Goal: Task Accomplishment & Management: Use online tool/utility

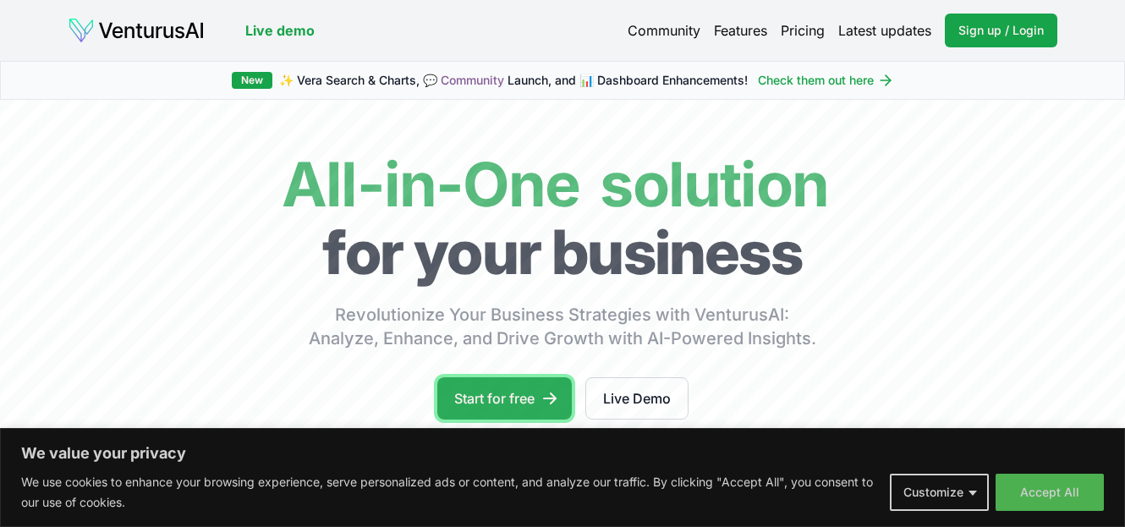
click at [483, 391] on link "Start for free" at bounding box center [504, 398] width 134 height 42
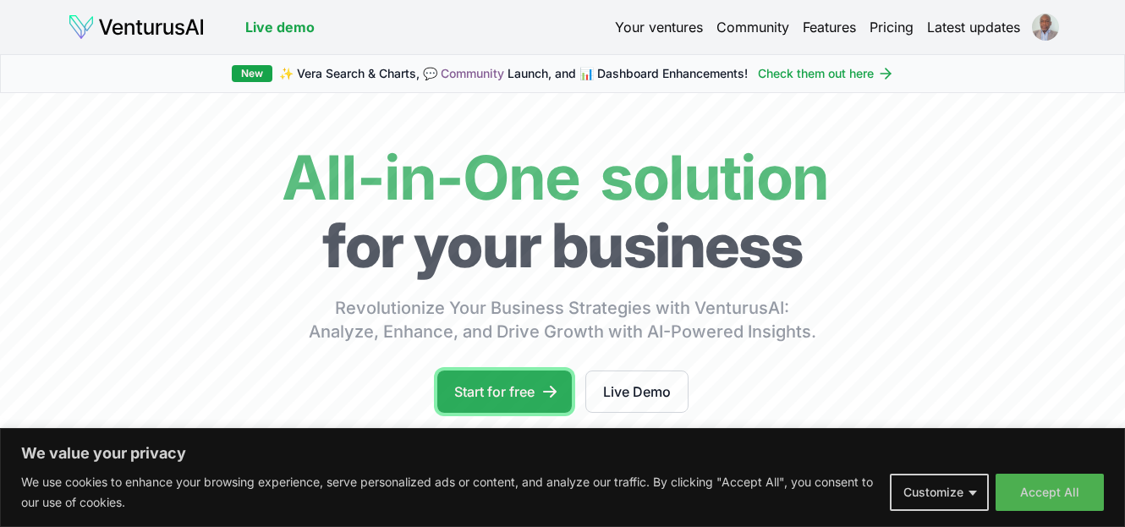
click at [524, 392] on link "Start for free" at bounding box center [504, 391] width 134 height 42
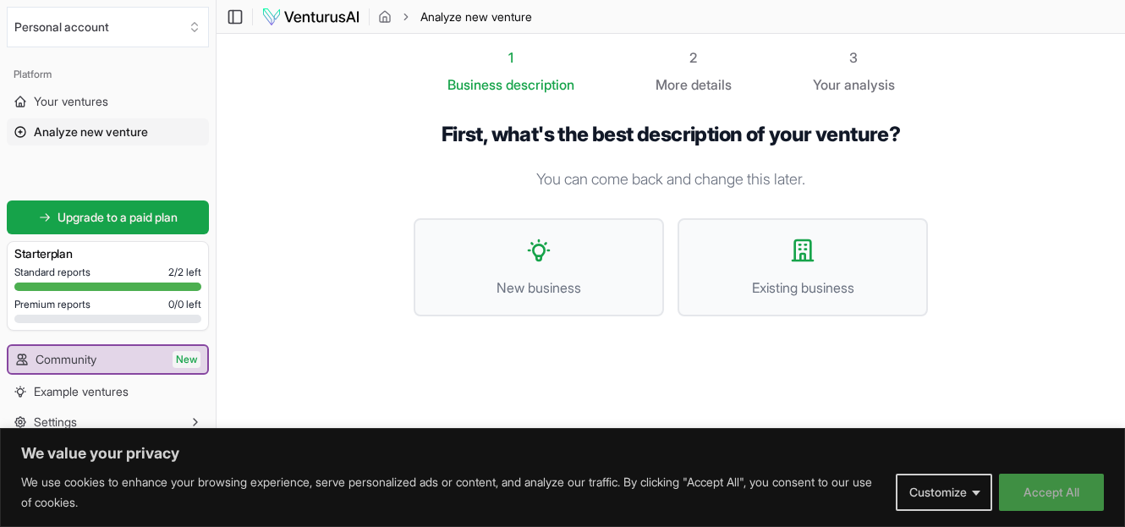
click at [1049, 491] on button "Accept All" at bounding box center [1051, 492] width 105 height 37
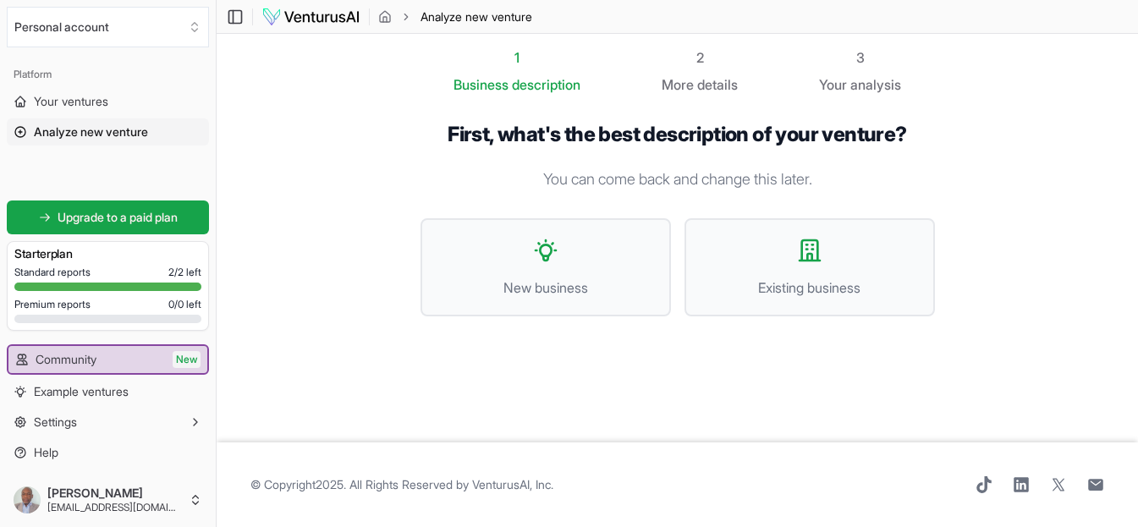
click at [563, 179] on p "You can come back and change this later." at bounding box center [677, 179] width 514 height 24
click at [845, 178] on p "You can come back and change this later." at bounding box center [677, 179] width 514 height 24
click at [643, 282] on span "New business" at bounding box center [545, 287] width 213 height 20
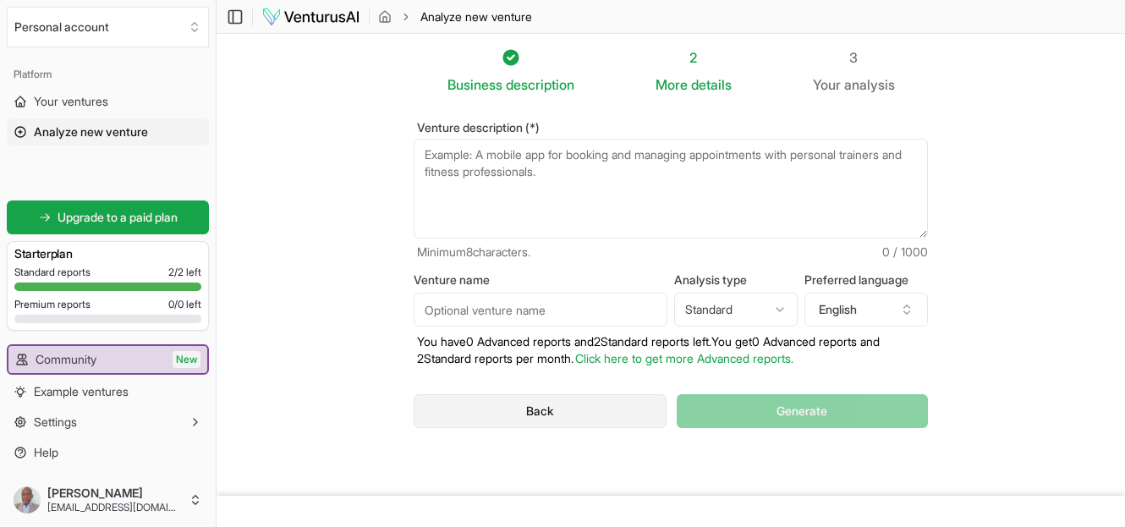
click at [540, 411] on button "Back" at bounding box center [540, 411] width 253 height 34
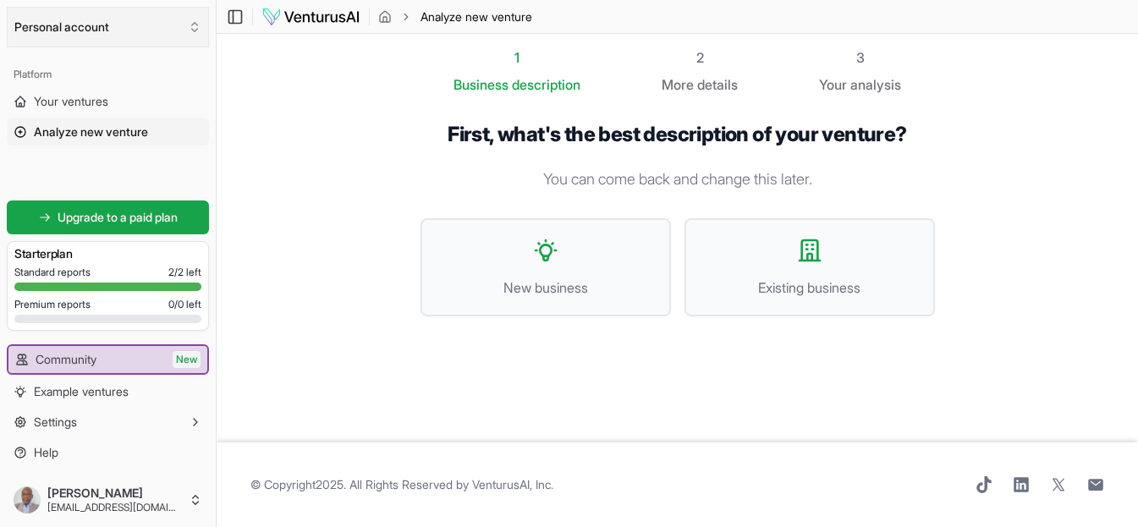
click at [199, 27] on icon "Select an organization" at bounding box center [195, 27] width 14 height 14
click at [545, 257] on html "We value your privacy We use cookies to enhance your browsing experience, serve…" at bounding box center [569, 263] width 1138 height 527
click at [546, 253] on icon at bounding box center [545, 250] width 27 height 27
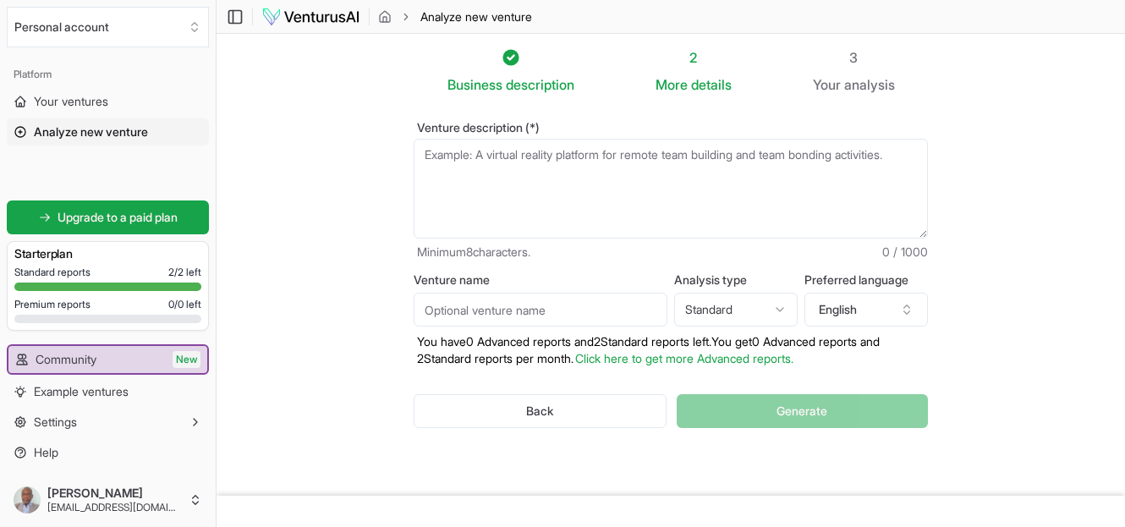
click at [443, 154] on textarea "Venture description (*)" at bounding box center [671, 189] width 514 height 100
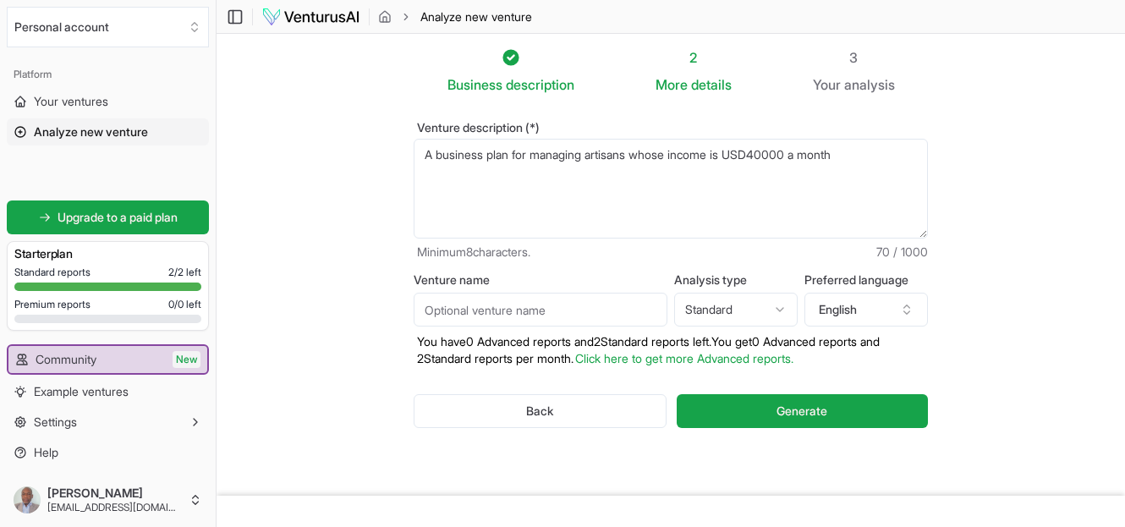
click at [765, 155] on textarea "A business plan for managing artisans whose income is USD40000 a month" at bounding box center [671, 189] width 514 height 100
click at [776, 153] on textarea "A business plan for managing artisans whose income is 40000 a month" at bounding box center [671, 189] width 514 height 100
click at [743, 154] on textarea "A business plan for managing artisans whose income is 40000USD a month" at bounding box center [671, 189] width 514 height 100
type textarea "A business plan for managing artisans whose income is 10000USD a month"
click at [458, 305] on input "Venture name" at bounding box center [541, 310] width 254 height 34
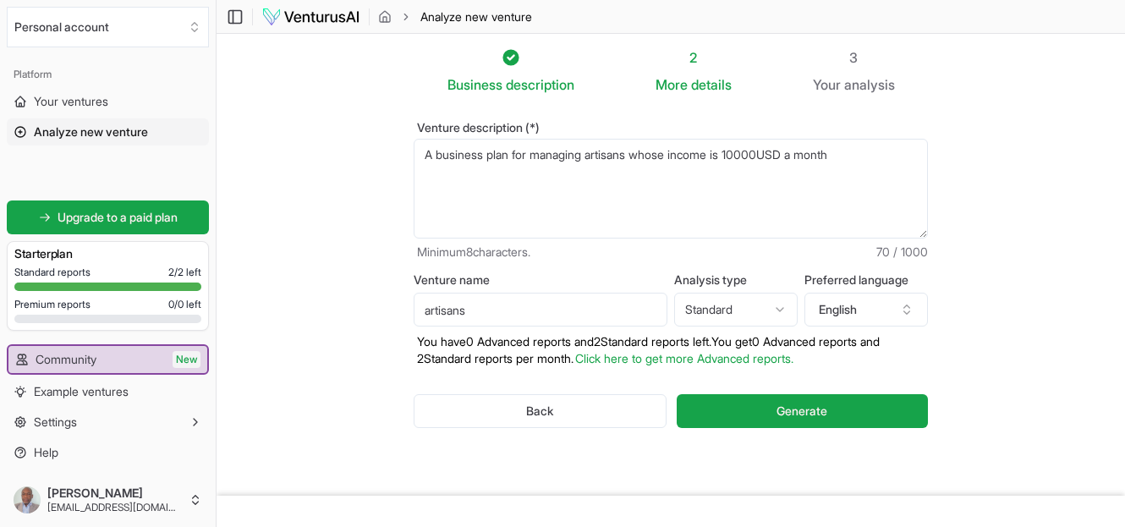
type input "artisans"
click at [783, 307] on html "We value your privacy We use cookies to enhance your browsing experience, serve…" at bounding box center [562, 263] width 1125 height 527
click at [787, 413] on span "Generate" at bounding box center [801, 411] width 51 height 17
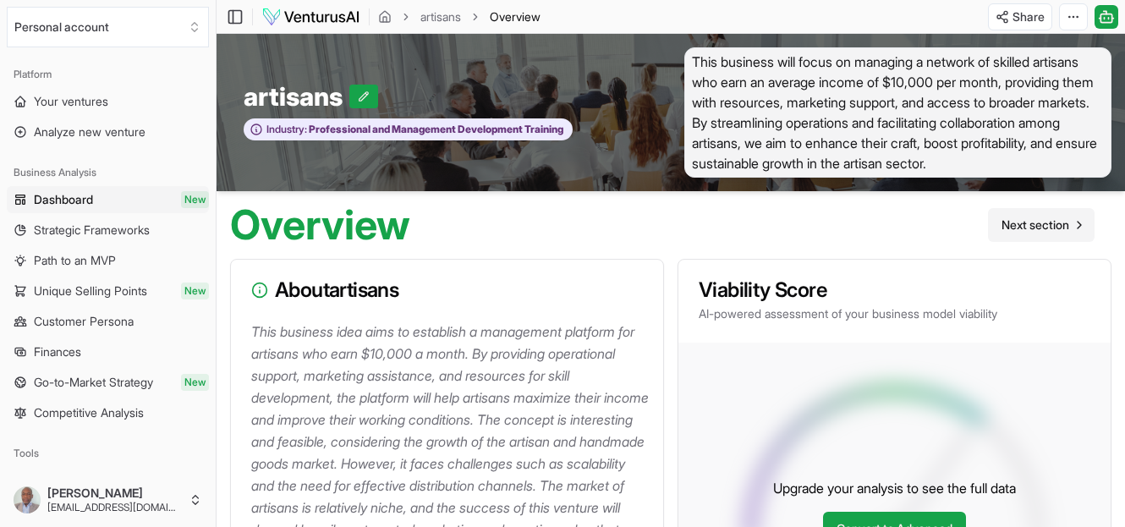
click at [1036, 233] on span "Next section" at bounding box center [1035, 225] width 68 height 17
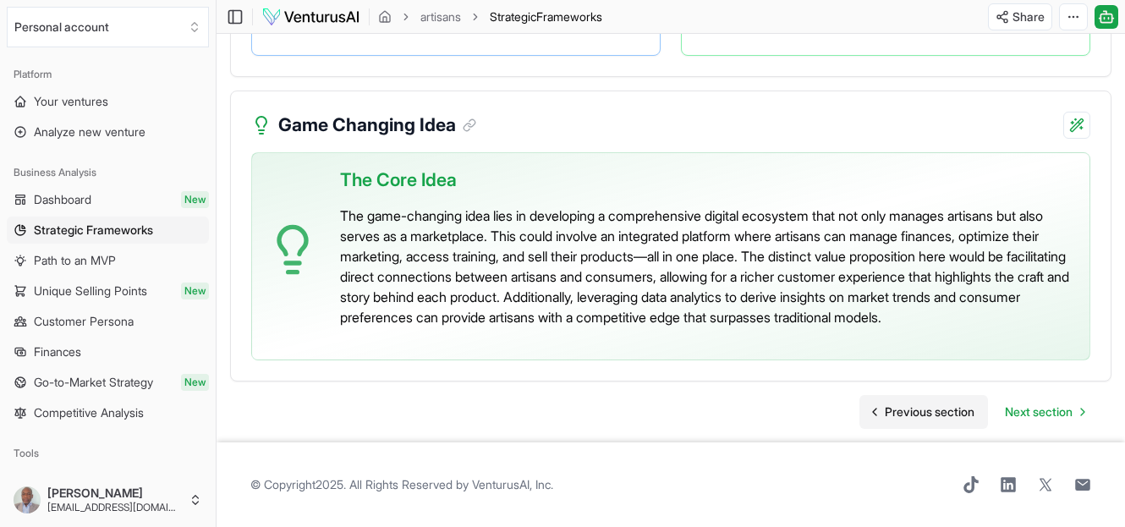
scroll to position [3817, 0]
click at [1047, 414] on span "Next section" at bounding box center [1039, 411] width 68 height 17
